Goal: Transaction & Acquisition: Download file/media

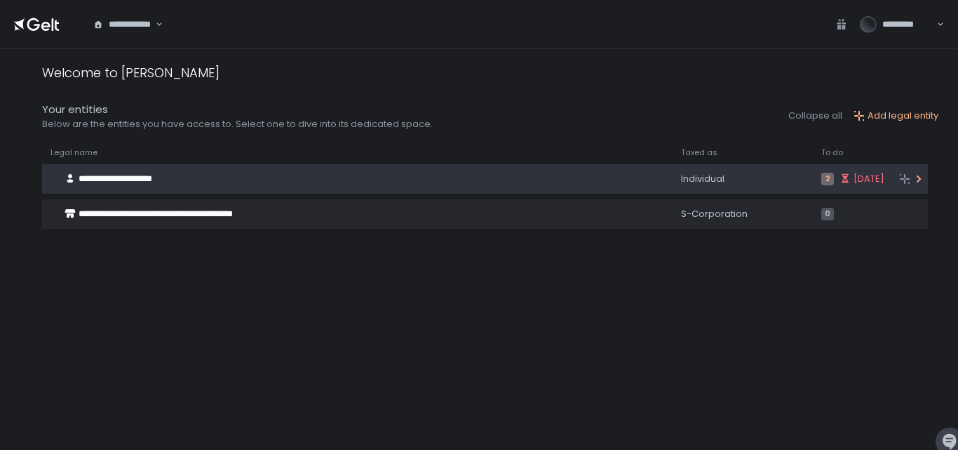
click at [149, 179] on span "**********" at bounding box center [116, 178] width 74 height 9
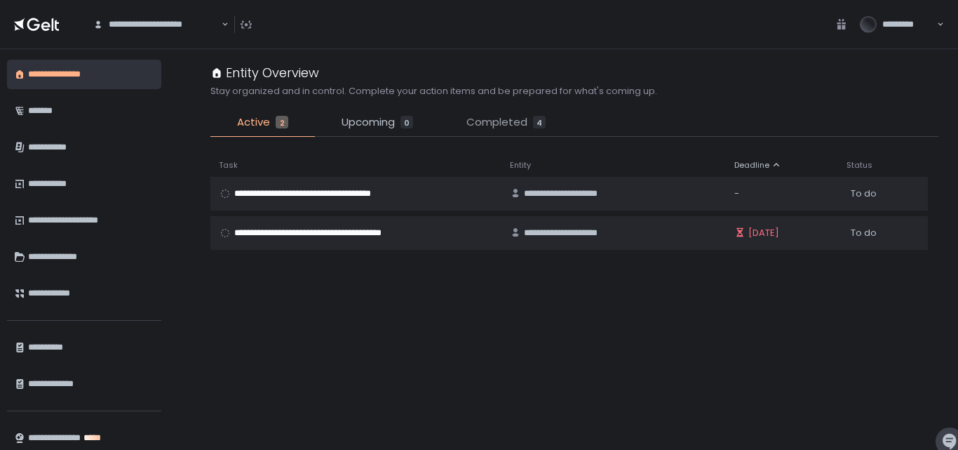
click at [484, 125] on span "Completed" at bounding box center [496, 122] width 61 height 16
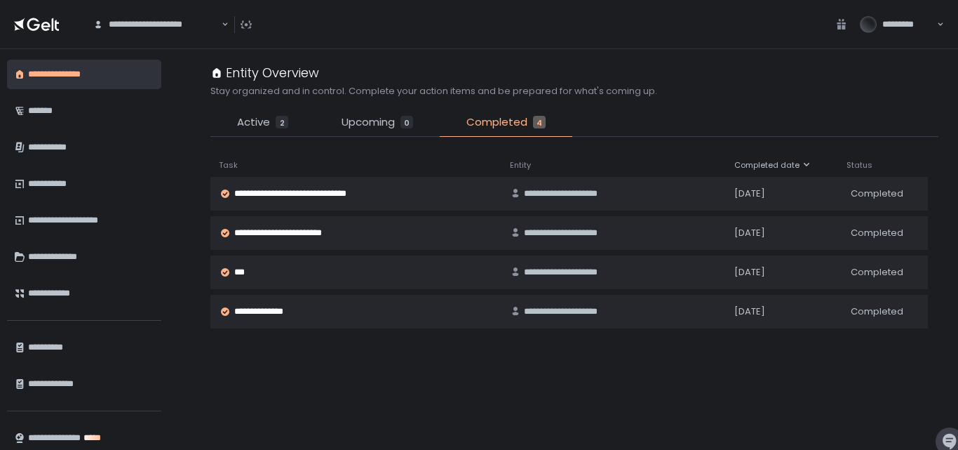
scroll to position [50, 0]
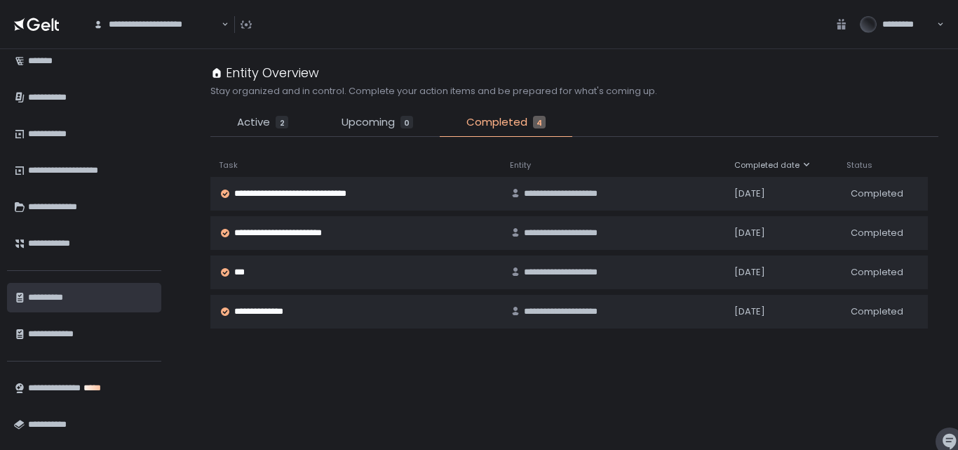
click at [48, 299] on div "**********" at bounding box center [89, 297] width 123 height 24
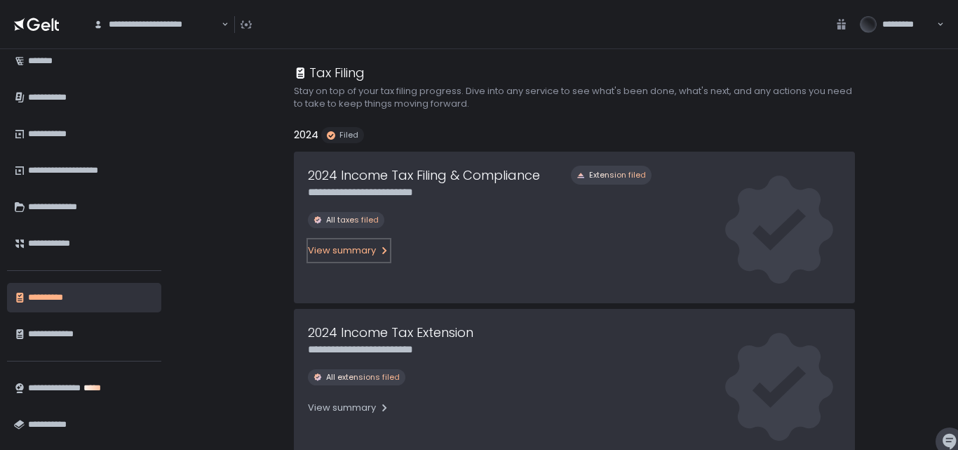
click at [359, 248] on div "View summary" at bounding box center [349, 250] width 82 height 13
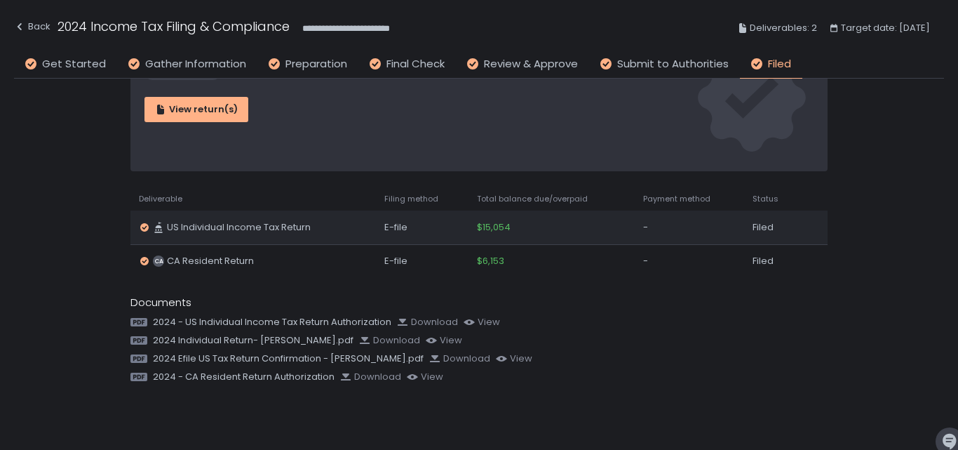
scroll to position [90, 0]
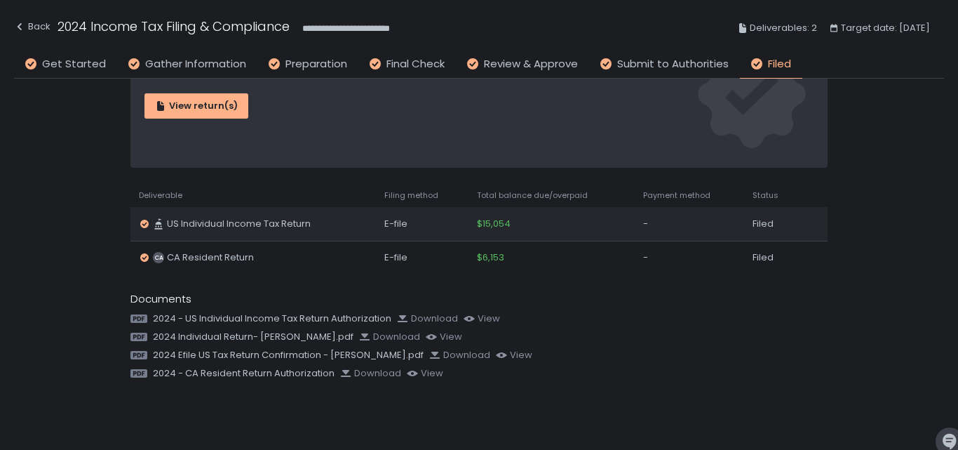
click at [269, 224] on span "US Individual Income Tax Return" at bounding box center [239, 223] width 144 height 13
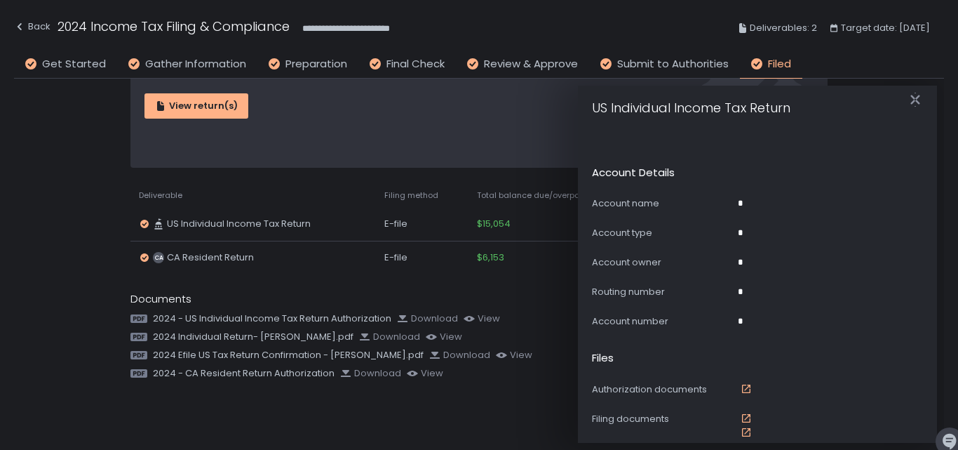
scroll to position [842, 0]
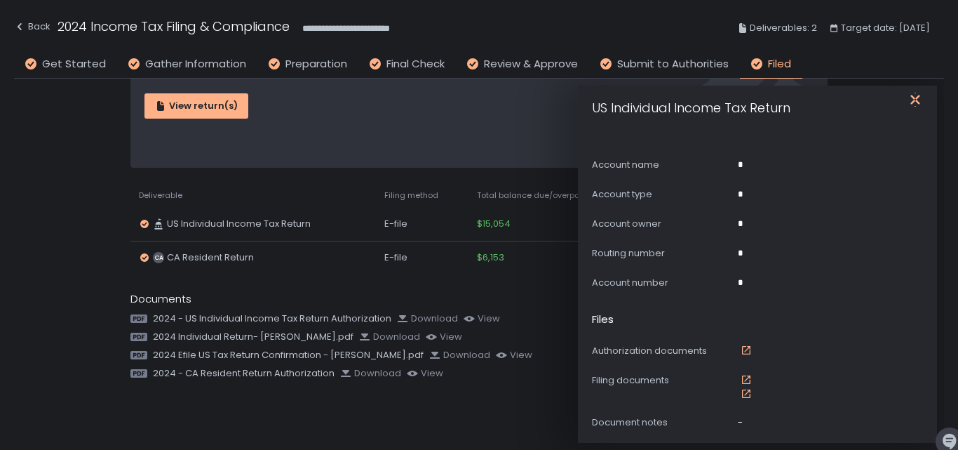
click at [912, 100] on icon "button" at bounding box center [915, 100] width 14 height 14
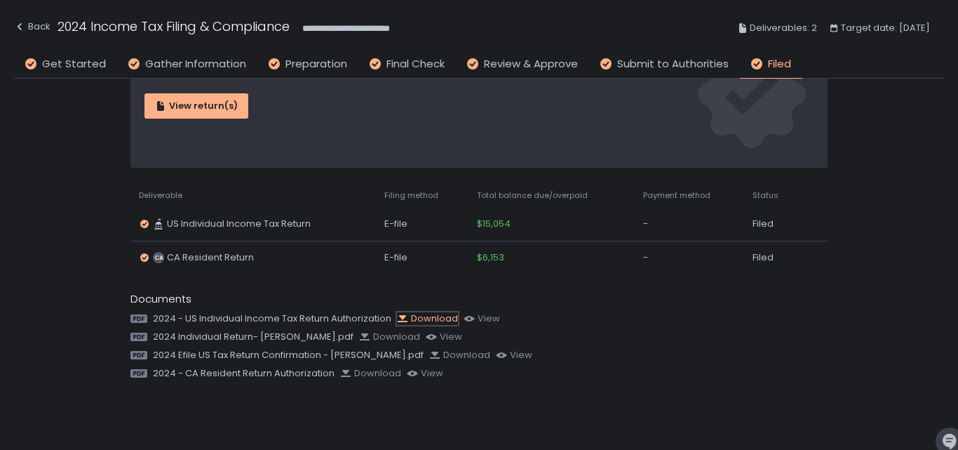
click at [419, 320] on div "Download" at bounding box center [427, 318] width 61 height 13
click at [408, 335] on div "Download" at bounding box center [389, 336] width 61 height 13
click at [359, 372] on div "Download" at bounding box center [370, 373] width 61 height 13
click at [487, 358] on div "Download" at bounding box center [459, 355] width 61 height 13
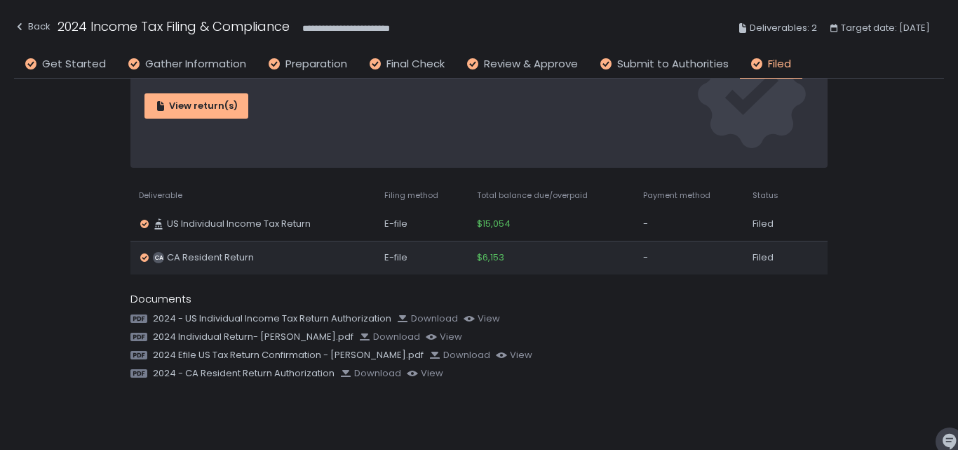
click at [180, 256] on span "CA Resident Return" at bounding box center [210, 257] width 87 height 13
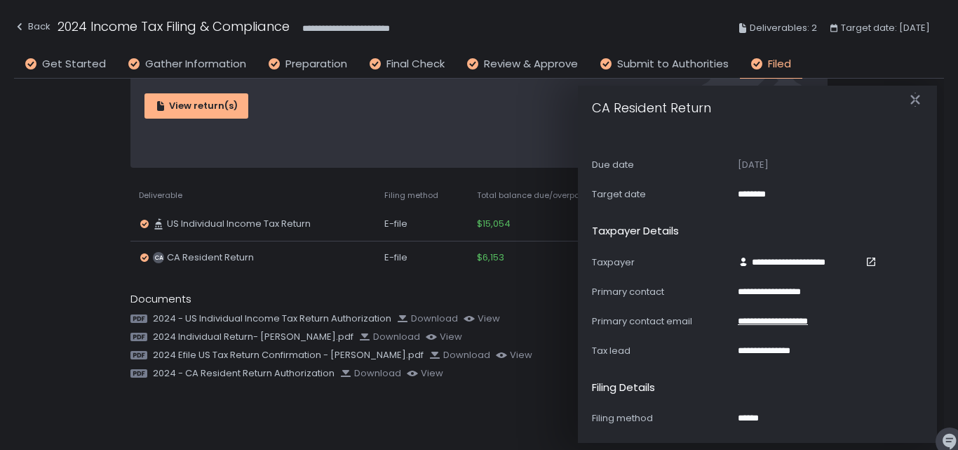
scroll to position [0, 0]
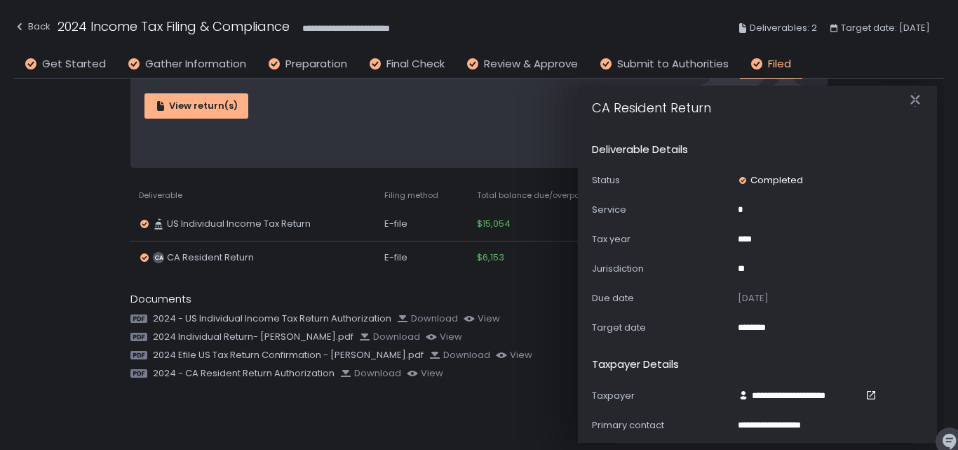
click at [513, 310] on div "Documents 2024 - US Individual Income Tax Return Authorization Download view 20…" at bounding box center [479, 335] width 698 height 89
click at [910, 95] on icon "button" at bounding box center [915, 100] width 14 height 14
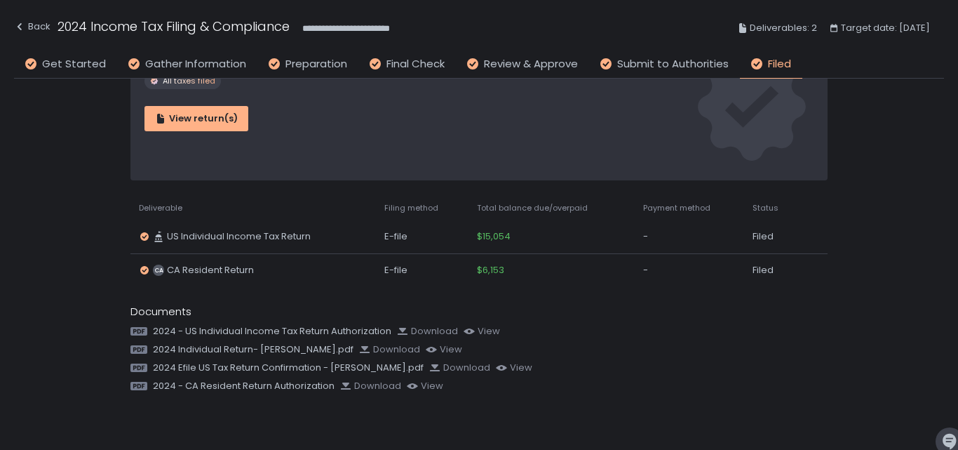
scroll to position [90, 0]
